Goal: Task Accomplishment & Management: Manage account settings

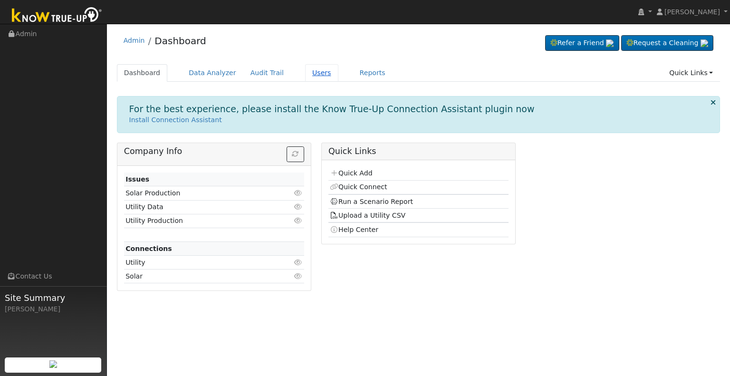
click at [305, 70] on link "Users" at bounding box center [321, 73] width 33 height 18
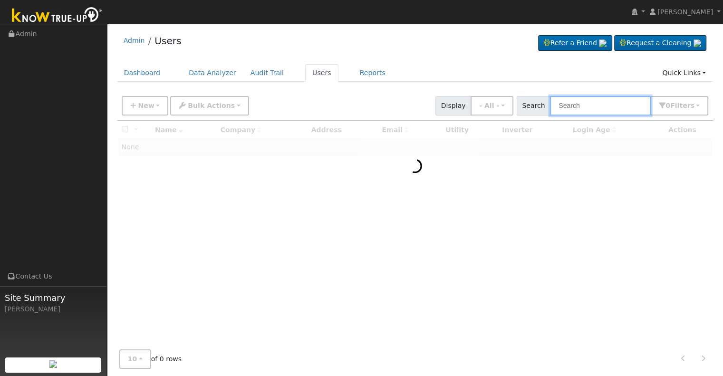
click at [594, 104] on input "text" at bounding box center [600, 105] width 101 height 19
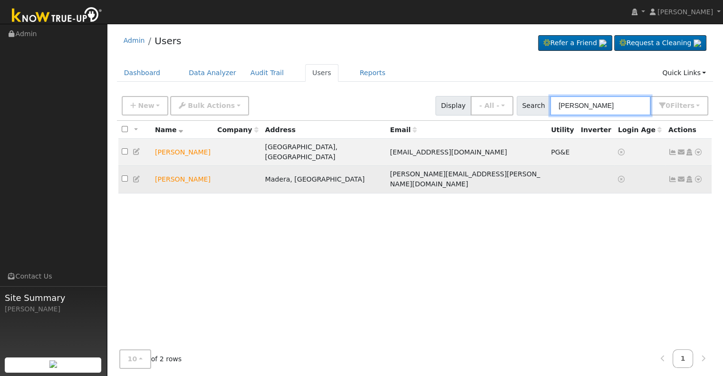
type input "andrew rodriguez"
click at [690, 176] on icon at bounding box center [689, 179] width 9 height 7
